Goal: Task Accomplishment & Management: Manage account settings

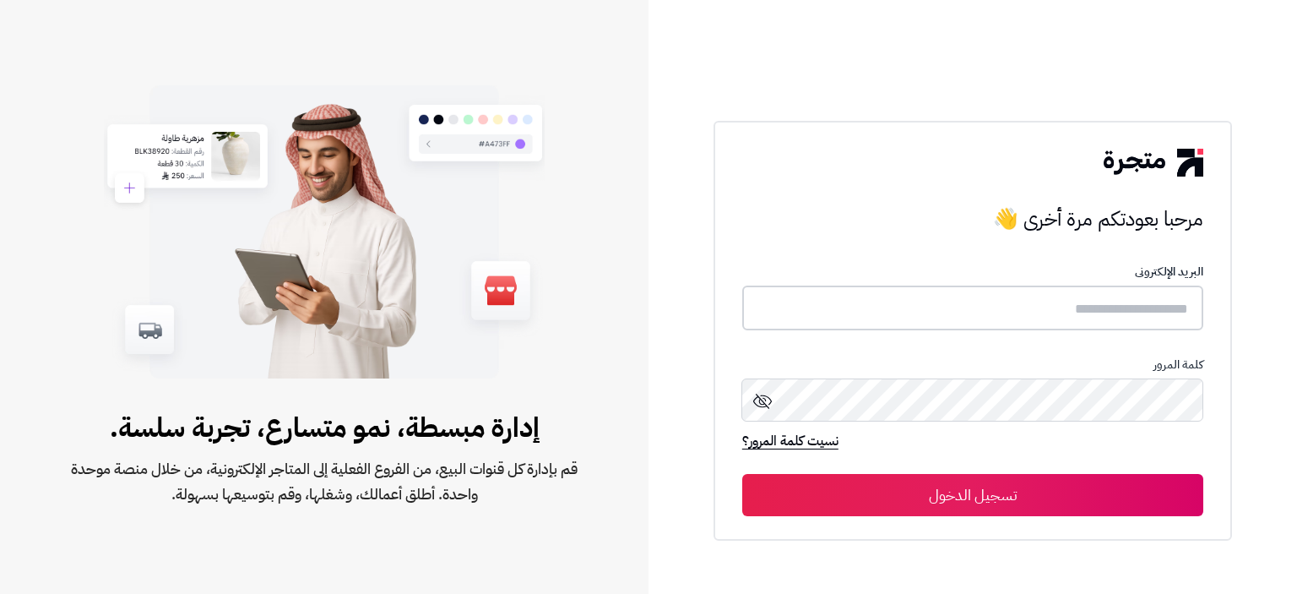
type input "**********"
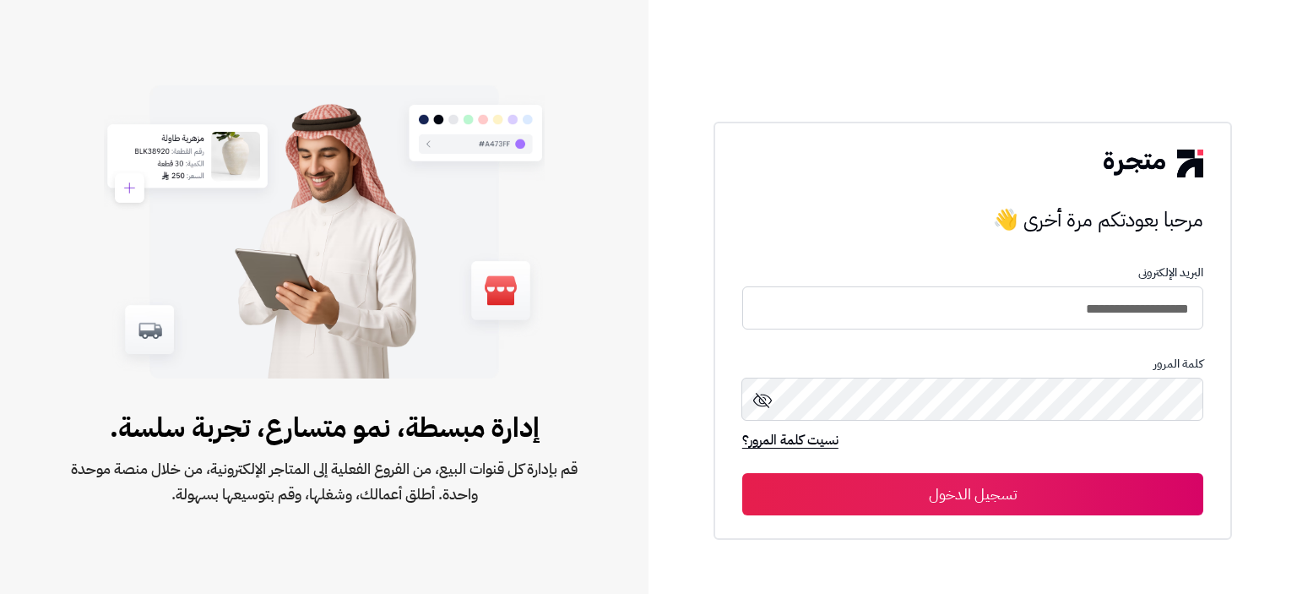
click at [1077, 497] on button "تسجيل الدخول" at bounding box center [972, 494] width 461 height 42
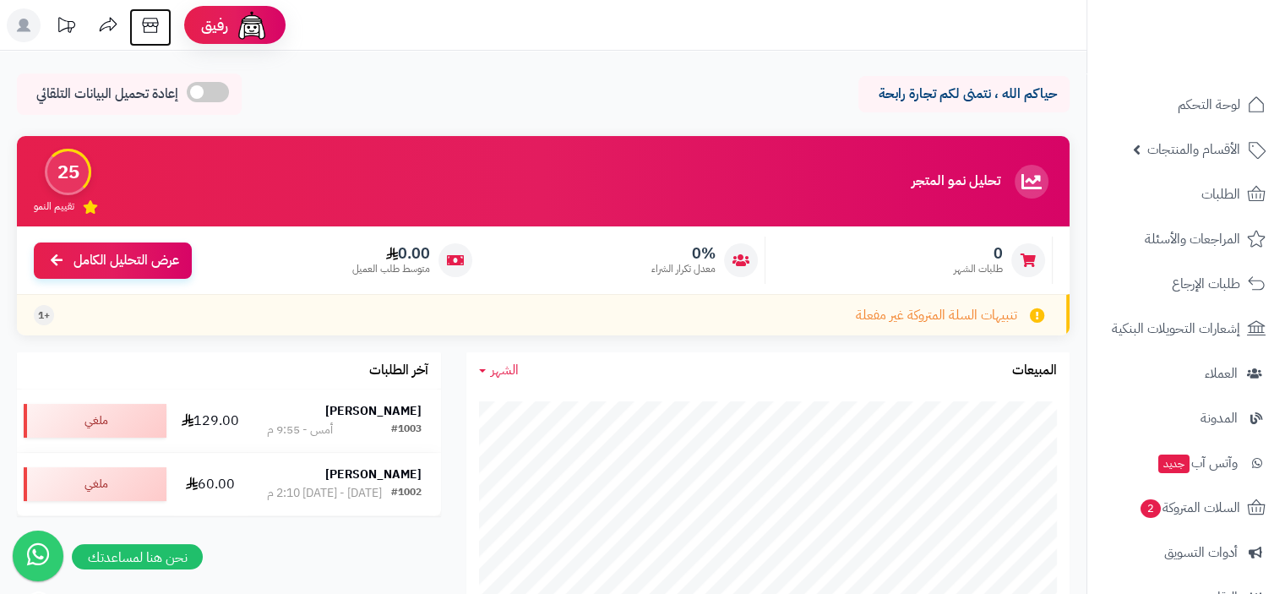
click at [154, 18] on icon at bounding box center [150, 25] width 16 height 15
click at [152, 27] on icon at bounding box center [150, 25] width 34 height 34
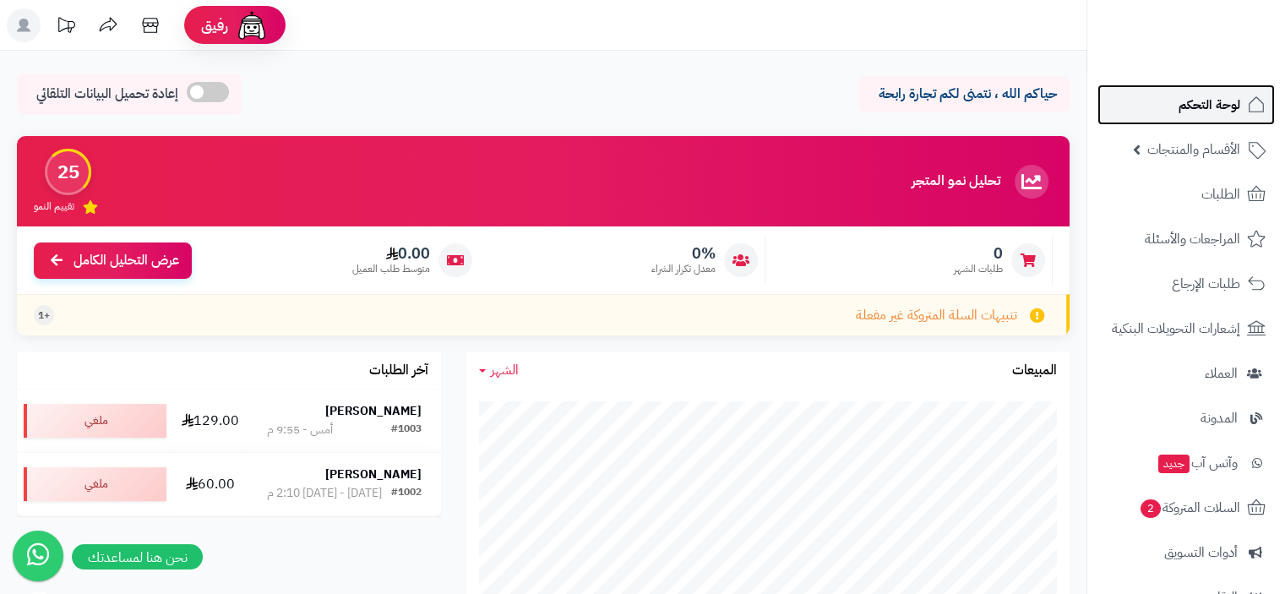
click at [1206, 111] on span "لوحة التحكم" at bounding box center [1209, 105] width 62 height 24
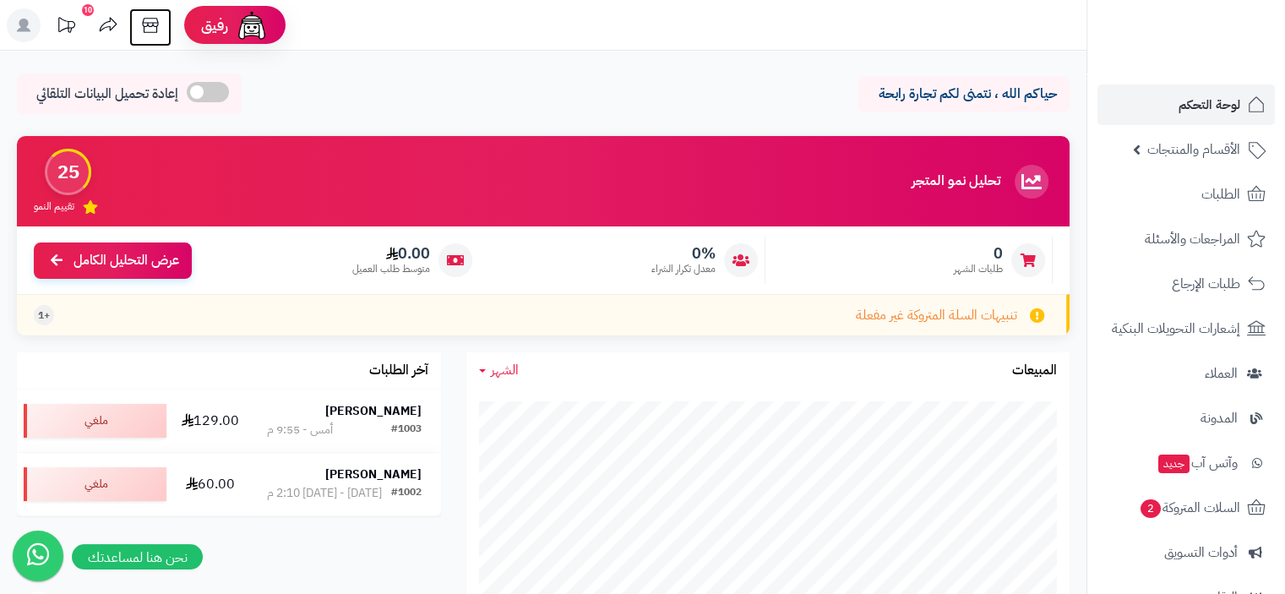
click at [152, 33] on icon at bounding box center [150, 25] width 34 height 34
